Goal: Information Seeking & Learning: Learn about a topic

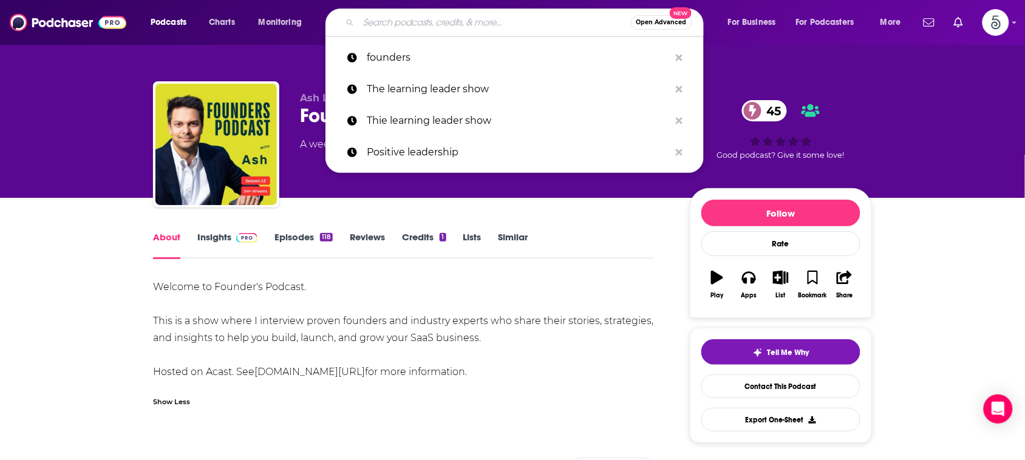
click at [526, 21] on input "Search podcasts, credits, & more..." at bounding box center [495, 22] width 272 height 19
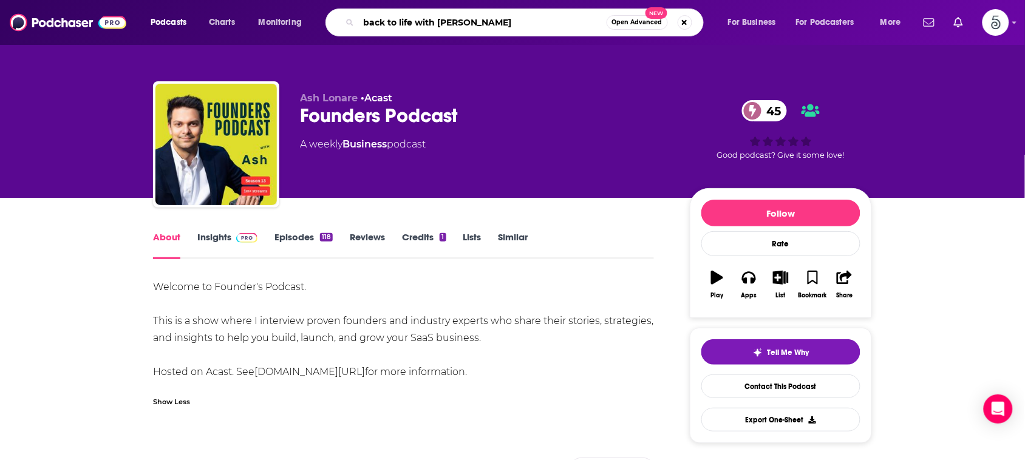
type input "back to life with [PERSON_NAME]"
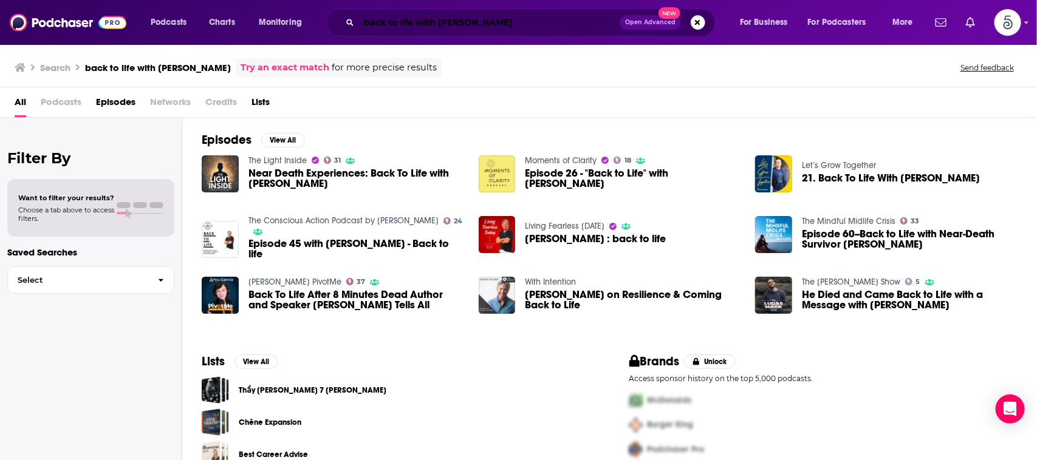
click at [503, 24] on input "back to life with [PERSON_NAME]" at bounding box center [489, 22] width 261 height 19
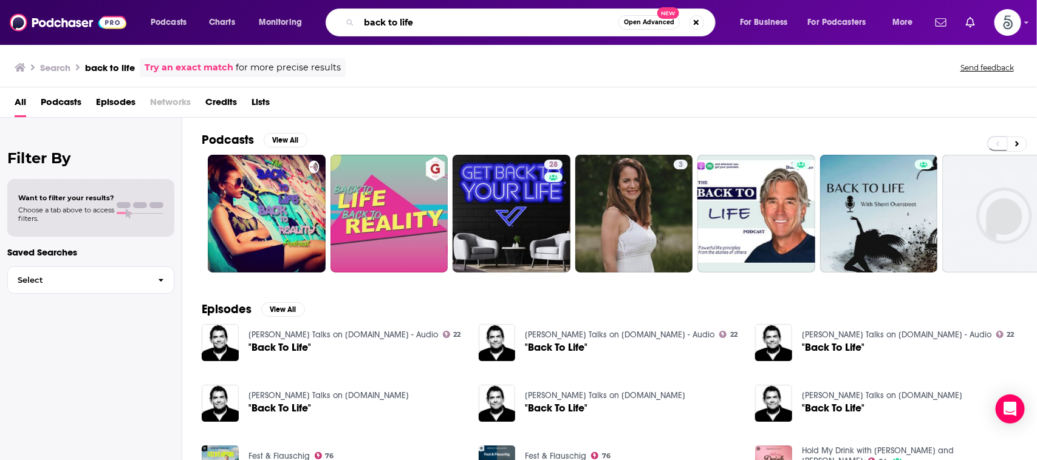
drag, startPoint x: 445, startPoint y: 18, endPoint x: 314, endPoint y: 3, distance: 131.5
click at [314, 3] on div "Podcasts Charts Monitoring back to life Open Advanced New For Business For Podc…" at bounding box center [518, 22] width 1037 height 45
type input "[PERSON_NAME]"
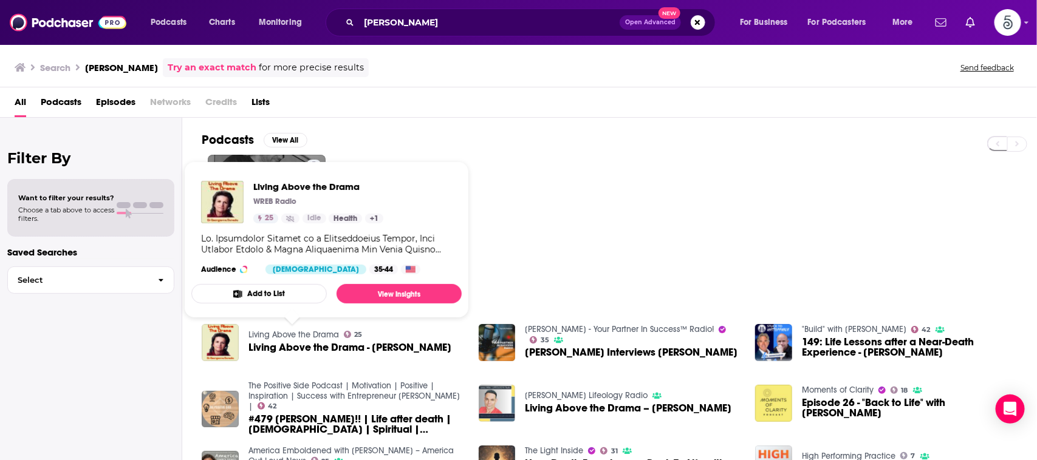
click at [265, 335] on link "Living Above the Drama" at bounding box center [293, 335] width 91 height 10
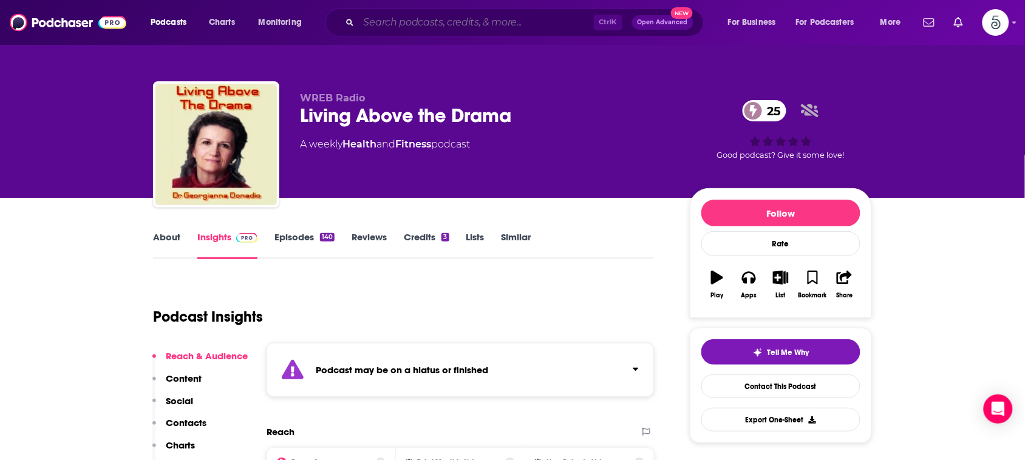
click at [572, 24] on input "Search podcasts, credits, & more..." at bounding box center [476, 22] width 235 height 19
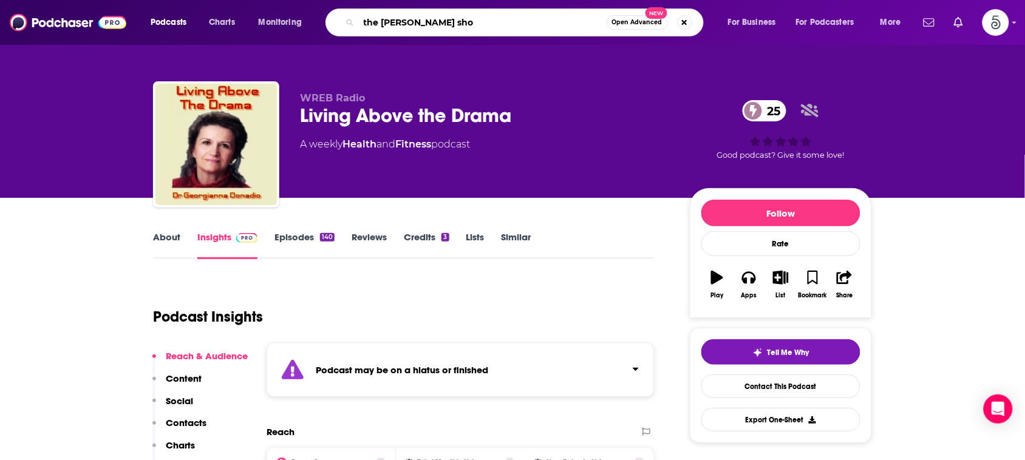
type input "the [PERSON_NAME] show"
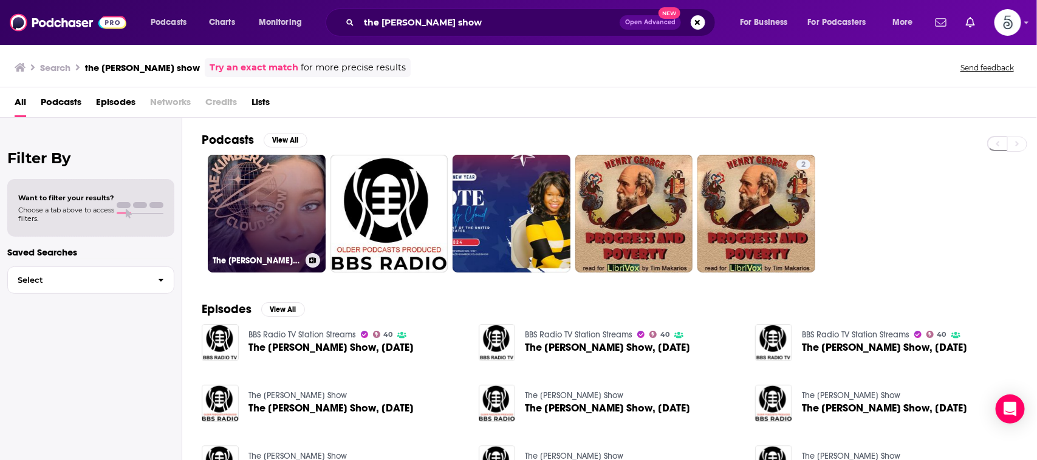
click at [250, 193] on link "The [PERSON_NAME] Show" at bounding box center [267, 214] width 118 height 118
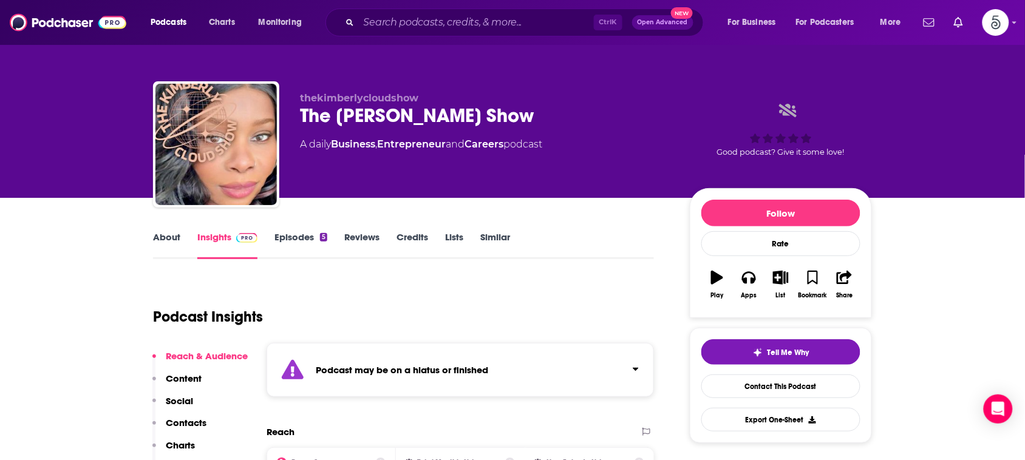
click at [381, 284] on div "Podcast Insights" at bounding box center [398, 310] width 491 height 62
click at [166, 231] on link "About" at bounding box center [166, 245] width 27 height 28
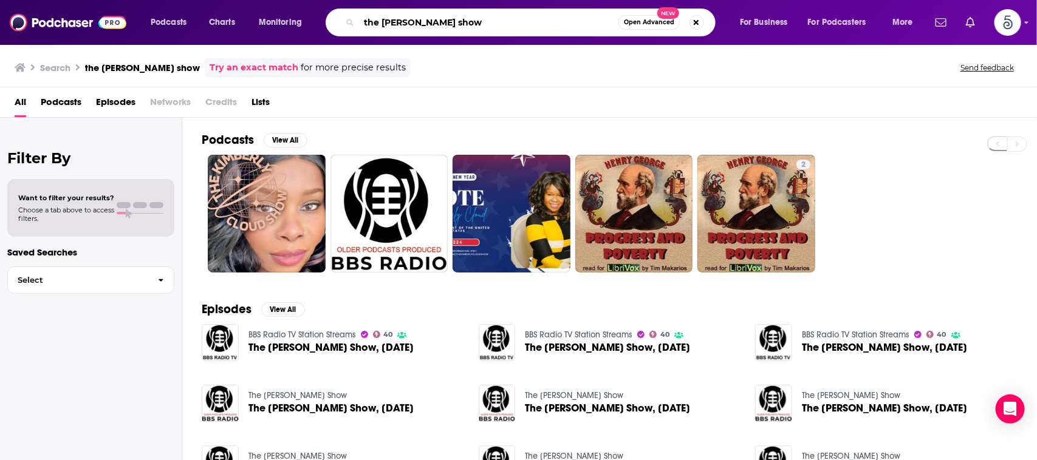
drag, startPoint x: 476, startPoint y: 20, endPoint x: 347, endPoint y: 16, distance: 128.8
click at [347, 16] on div "the [PERSON_NAME] show Open Advanced New" at bounding box center [521, 23] width 390 height 28
type input "bounce back"
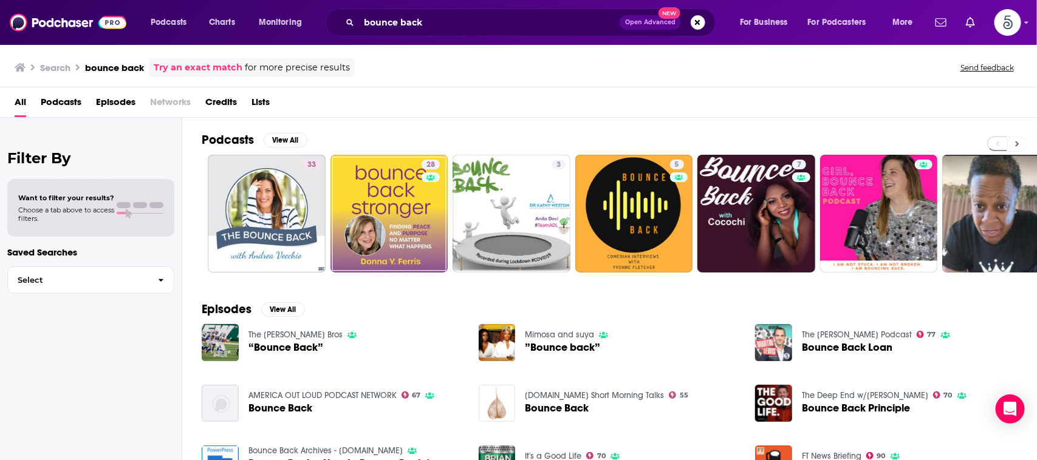
click at [1013, 143] on button at bounding box center [1017, 144] width 20 height 15
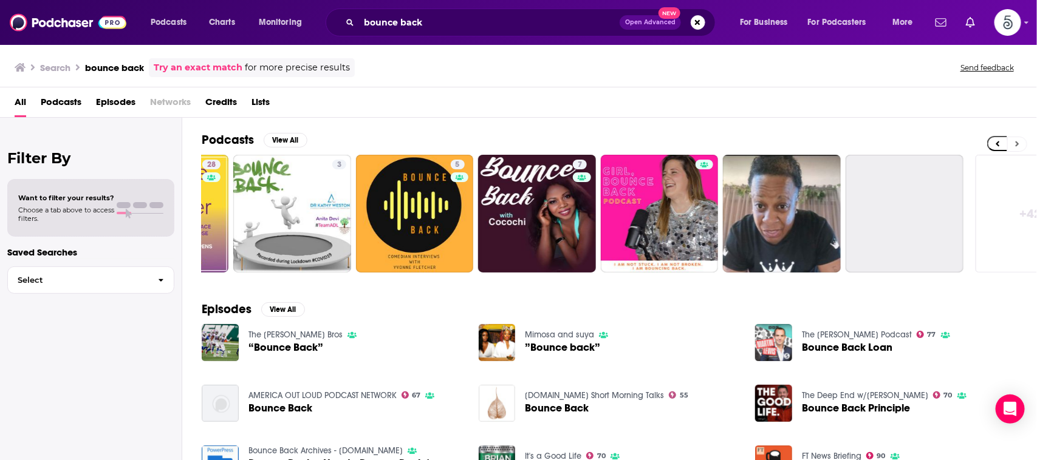
scroll to position [0, 281]
